Goal: Entertainment & Leisure: Consume media (video, audio)

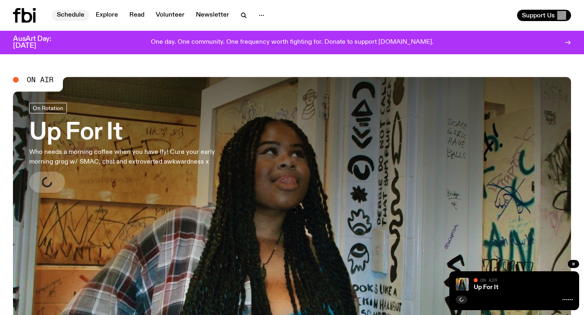
click at [75, 17] on link "Schedule" at bounding box center [70, 15] width 37 height 11
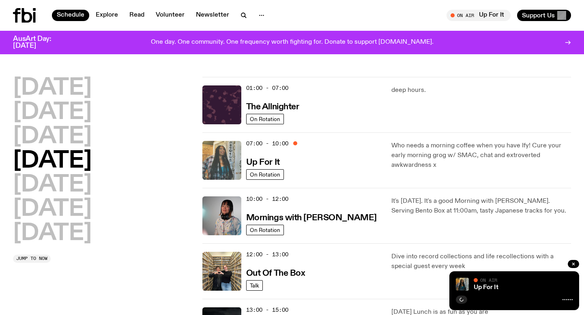
click at [211, 147] on img at bounding box center [221, 160] width 39 height 39
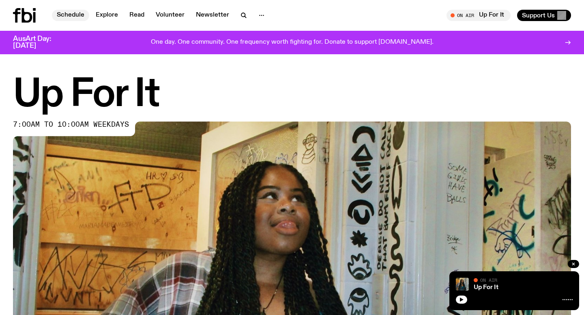
click at [78, 14] on link "Schedule" at bounding box center [70, 15] width 37 height 11
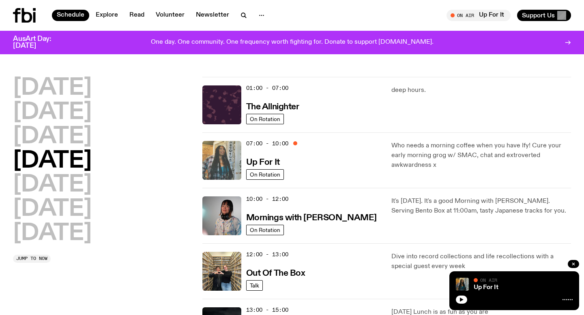
click at [210, 156] on img at bounding box center [221, 160] width 39 height 39
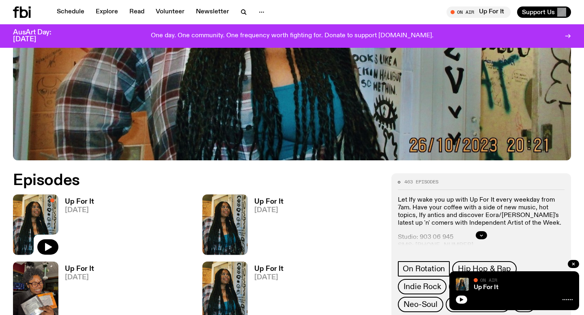
scroll to position [378, 0]
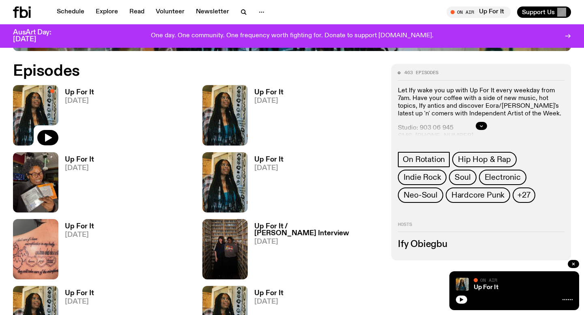
click at [79, 160] on h3 "Up For It" at bounding box center [79, 159] width 29 height 7
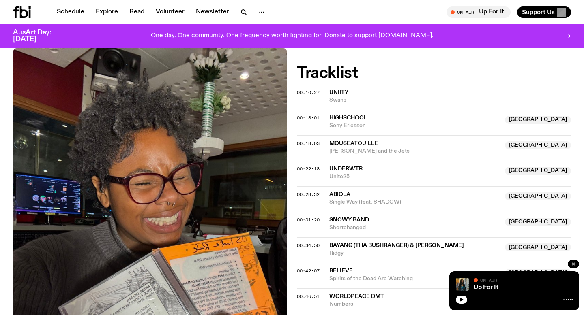
scroll to position [205, 0]
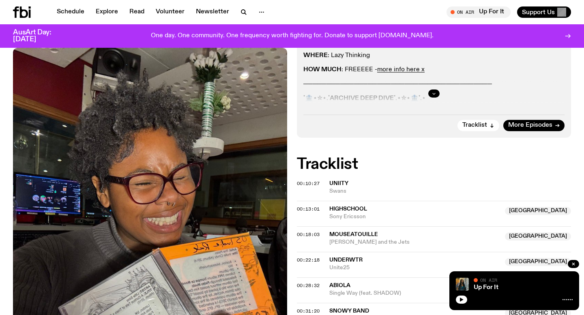
click at [431, 91] on icon "button" at bounding box center [433, 93] width 5 height 5
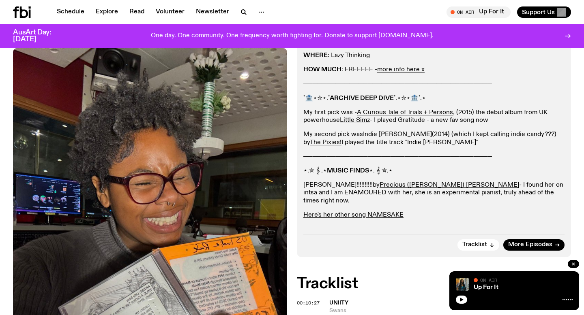
click at [314, 182] on link "[PERSON_NAME]!!!!!!!!!!" at bounding box center [337, 185] width 69 height 6
click at [141, 13] on link "Read" at bounding box center [136, 11] width 25 height 11
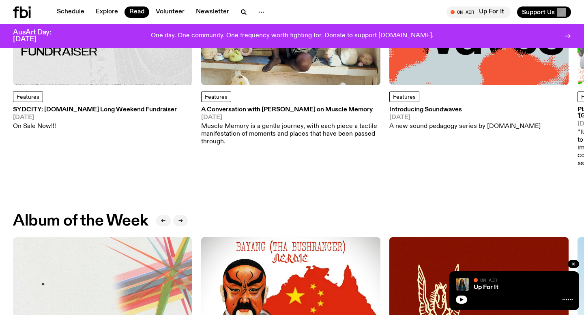
scroll to position [242, 0]
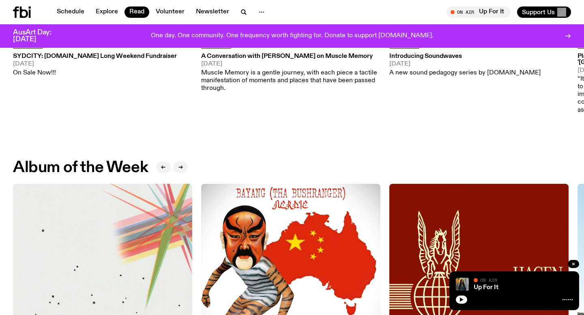
click at [126, 271] on img at bounding box center [102, 273] width 179 height 179
